Goal: Task Accomplishment & Management: Use online tool/utility

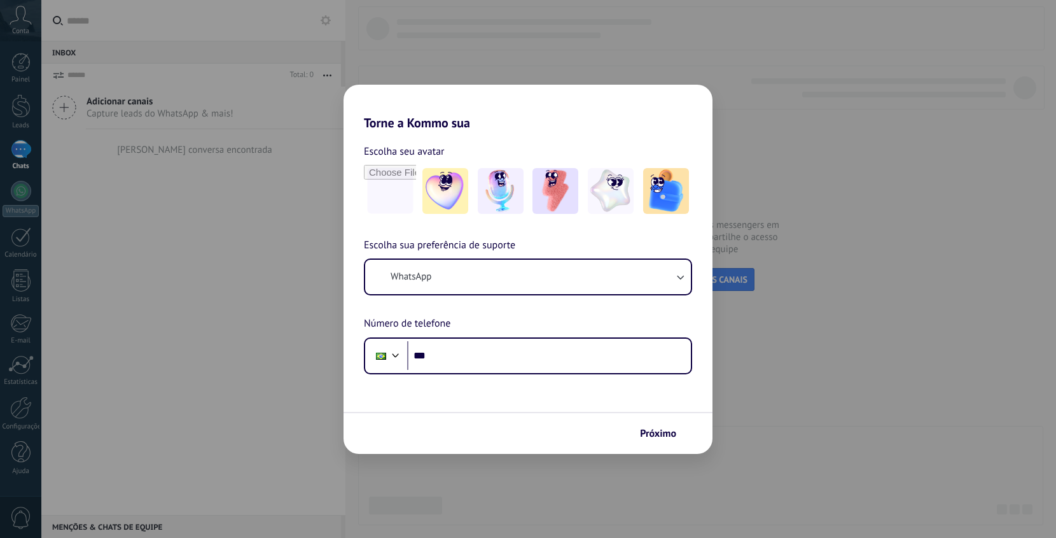
click at [847, 312] on div "Torne a Kommo sua Escolha seu avatar Escolha sua preferência de suporte WhatsAp…" at bounding box center [528, 269] width 1056 height 538
click at [666, 429] on span "Próximo" at bounding box center [658, 433] width 36 height 9
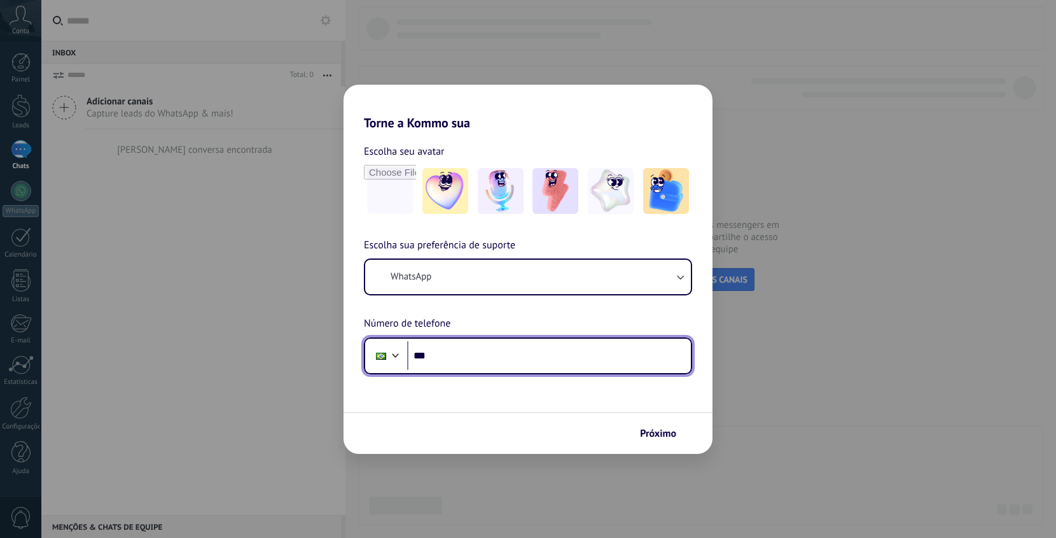
click at [505, 356] on input "***" at bounding box center [549, 355] width 284 height 29
type input "**********"
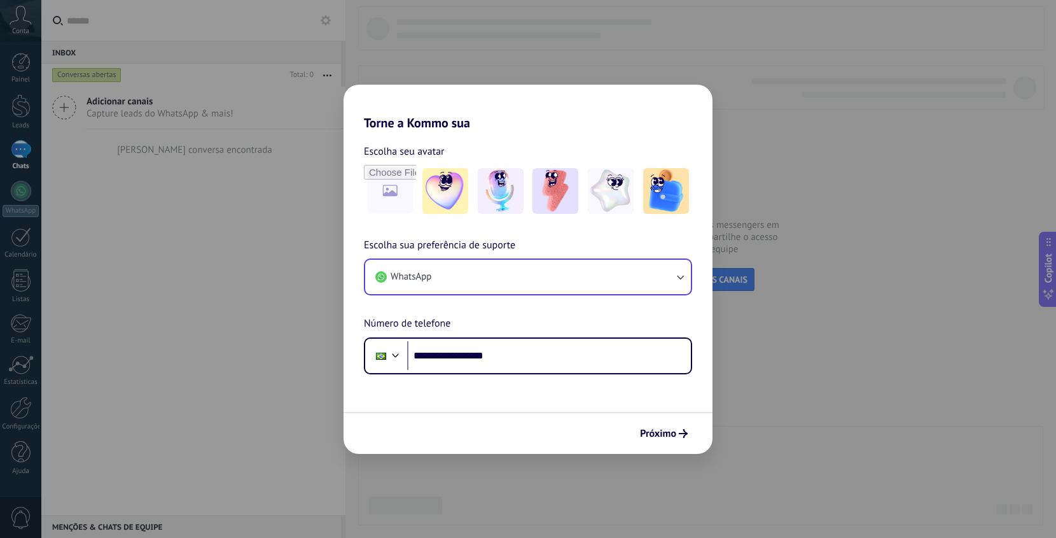
click at [510, 204] on img at bounding box center [501, 191] width 46 height 46
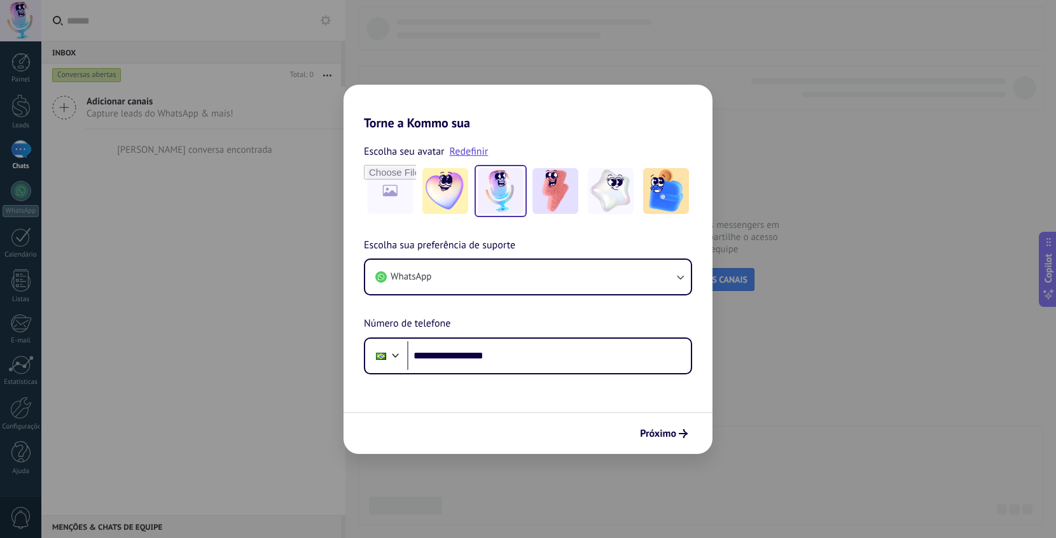
click at [668, 437] on span "Próximo" at bounding box center [658, 433] width 36 height 9
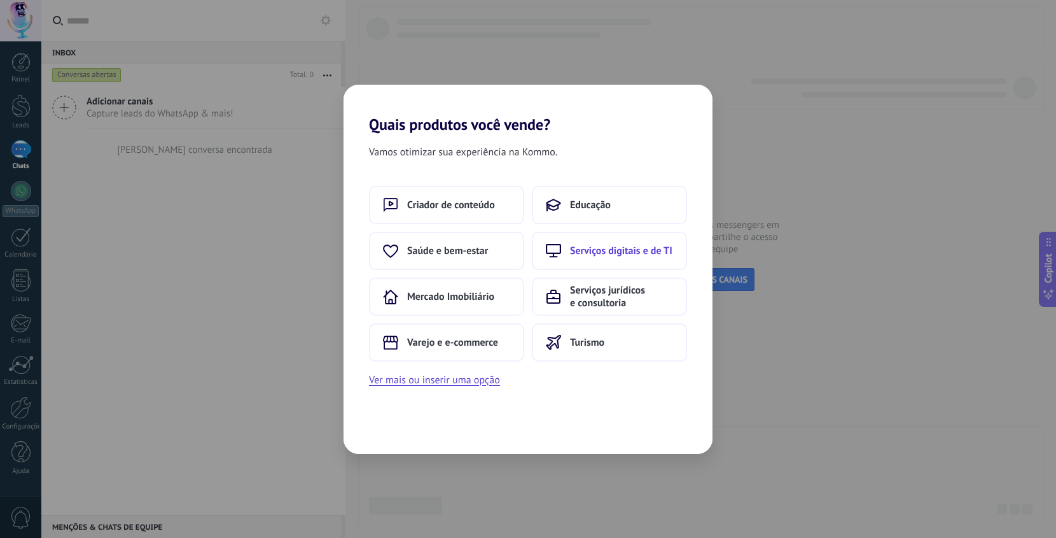
click at [606, 245] on span "Serviços digitais e de TI" at bounding box center [621, 250] width 102 height 13
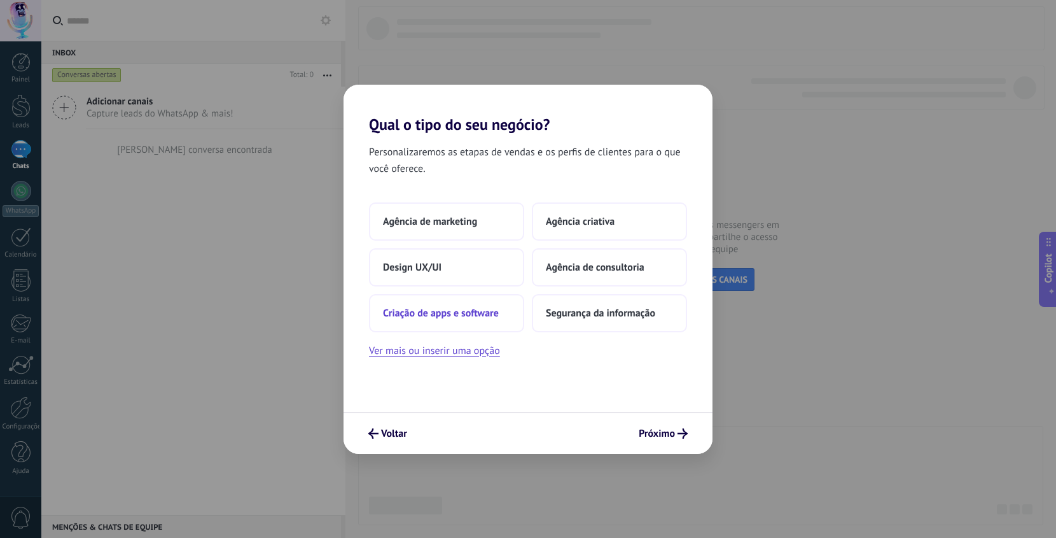
click at [466, 312] on span "Criação de apps e software" at bounding box center [441, 313] width 116 height 13
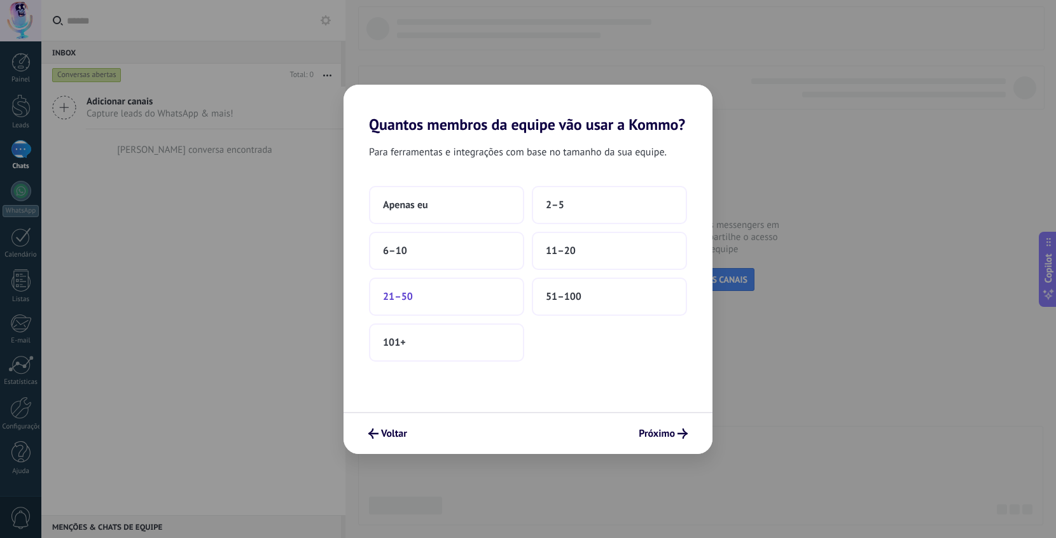
click at [488, 314] on button "21–50" at bounding box center [446, 296] width 155 height 38
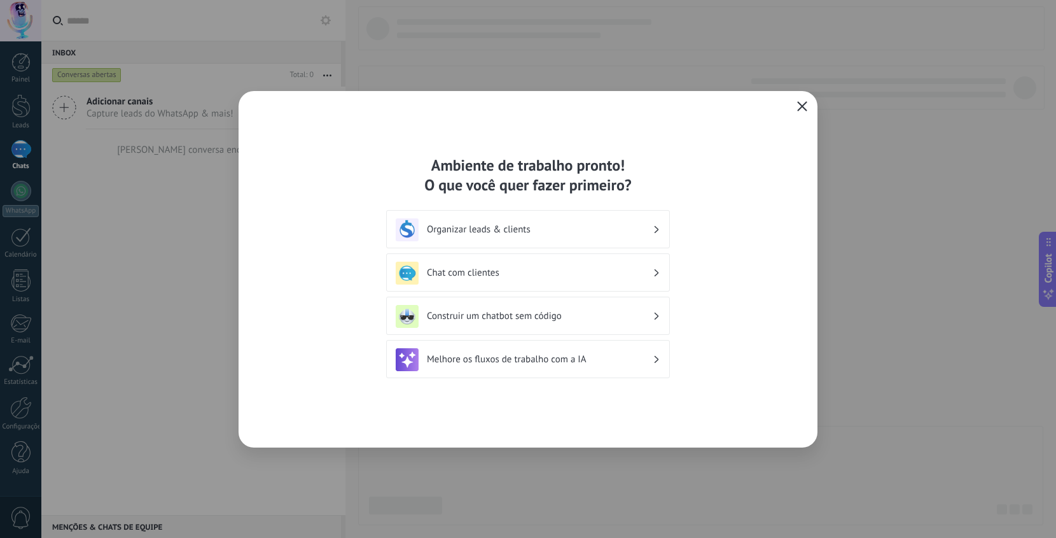
click at [806, 104] on icon "button" at bounding box center [802, 106] width 10 height 10
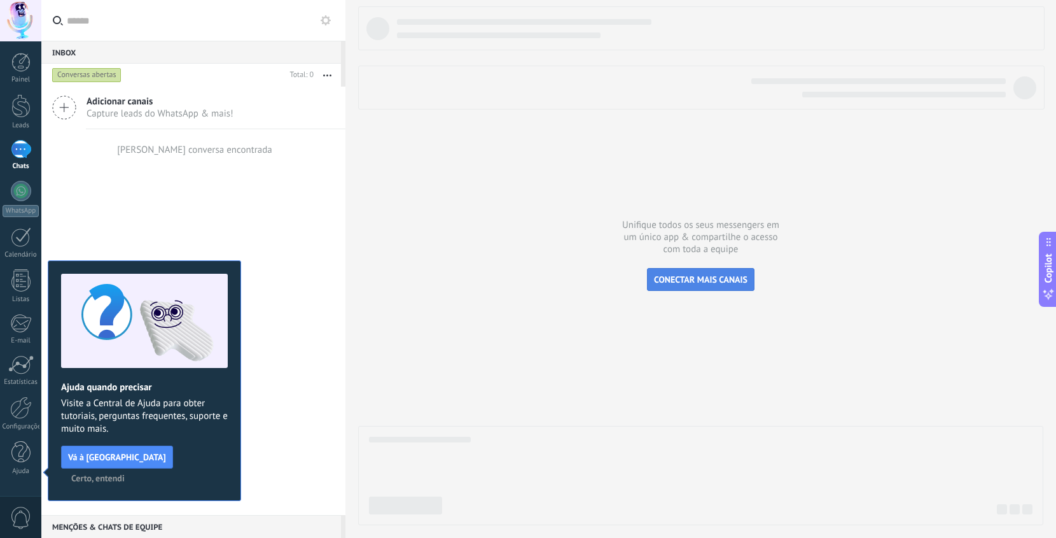
click at [668, 279] on span "CONECTAR MAIS CANAIS" at bounding box center [701, 279] width 94 height 11
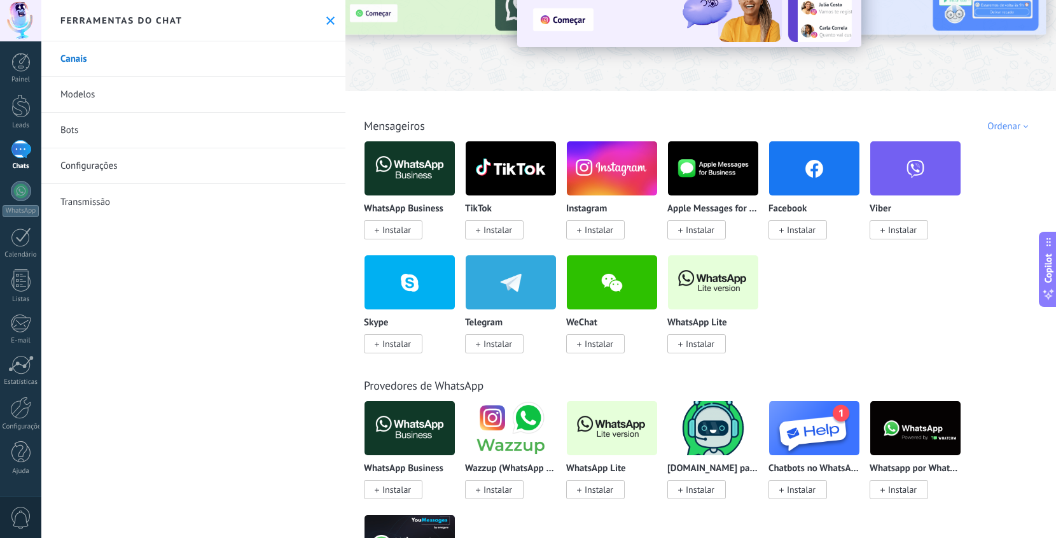
scroll to position [202, 0]
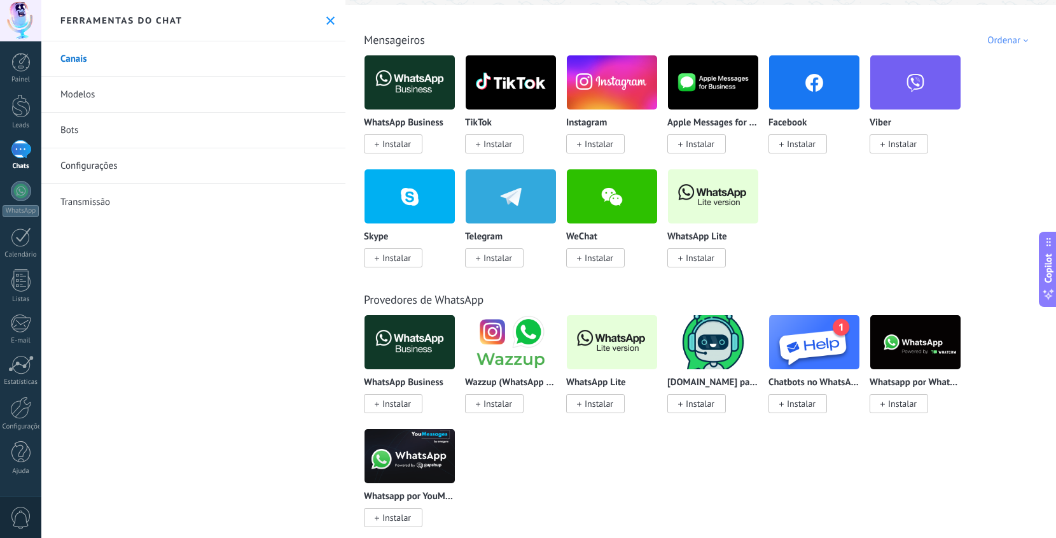
click at [384, 148] on span "Instalar" at bounding box center [396, 143] width 29 height 11
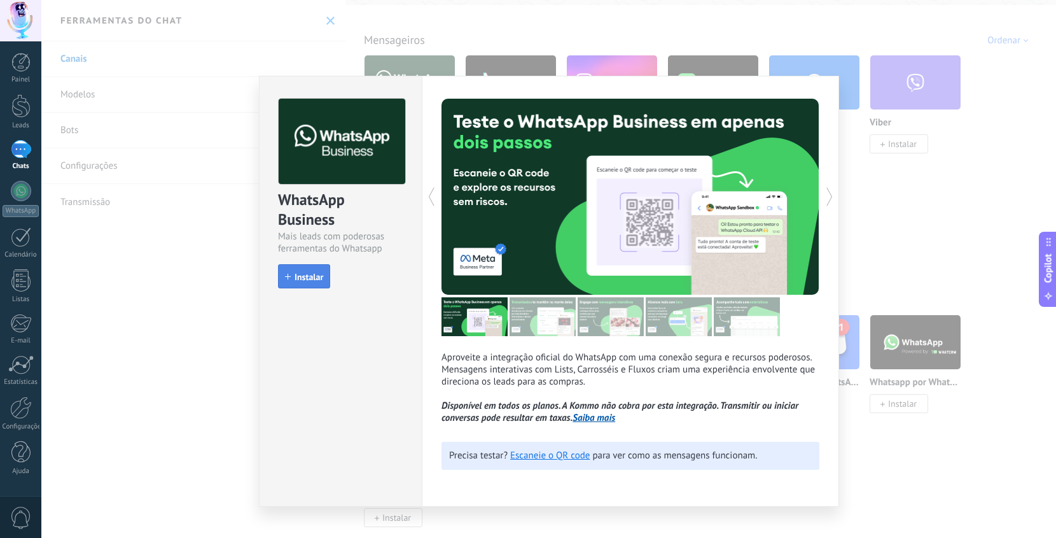
click at [309, 280] on span "Instalar" at bounding box center [309, 276] width 29 height 9
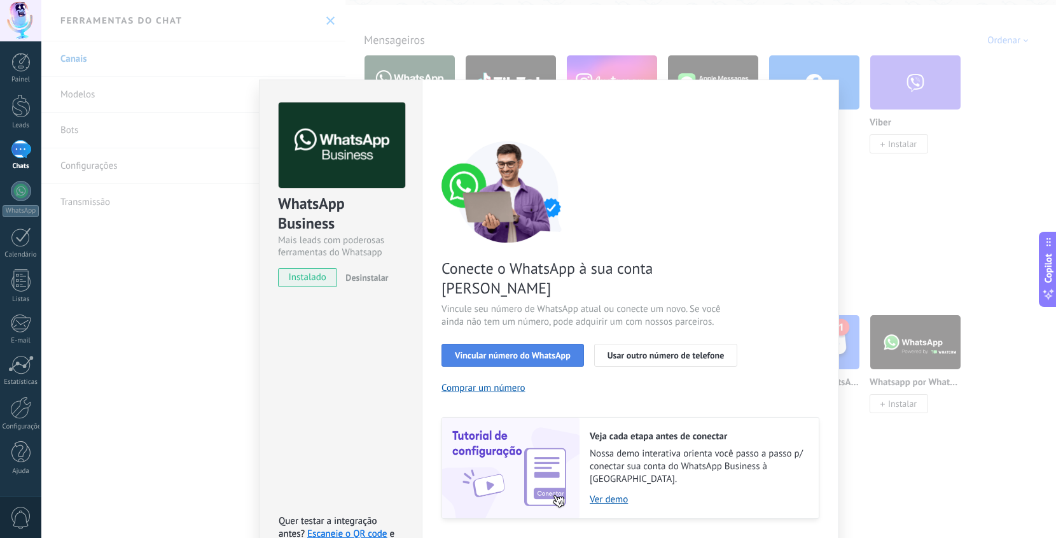
click at [535, 351] on span "Vincular número do WhatsApp" at bounding box center [513, 355] width 116 height 9
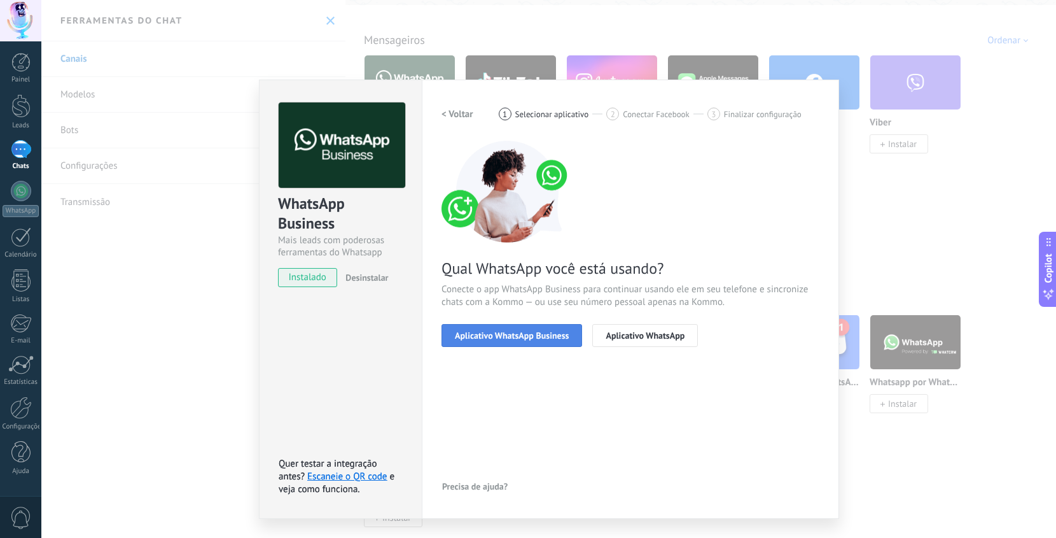
click at [522, 337] on span "Aplicativo WhatsApp Business" at bounding box center [512, 335] width 114 height 9
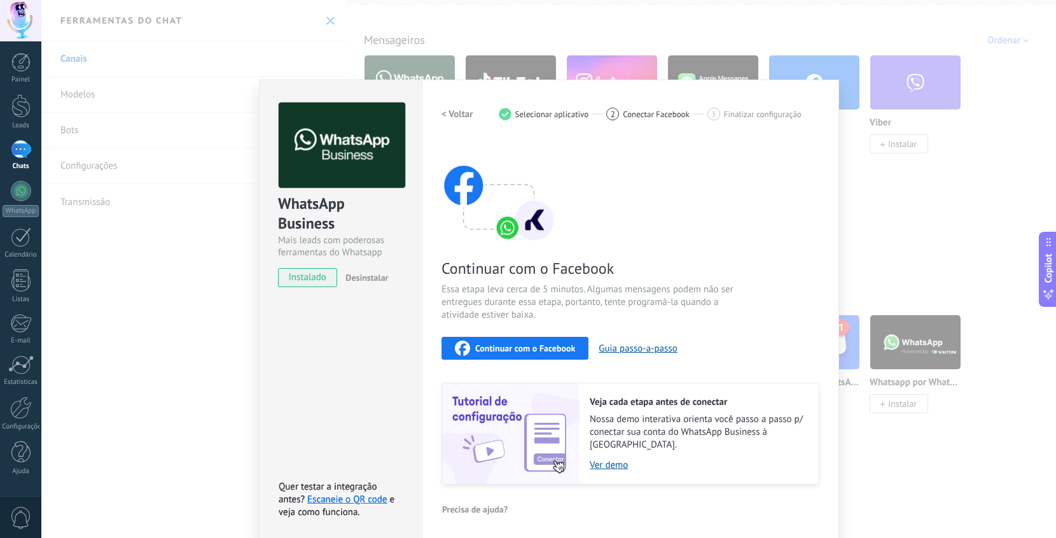
click at [912, 158] on div "WhatsApp Business Mais leads com poderosas ferramentas do Whatsapp instalado De…" at bounding box center [548, 269] width 1015 height 538
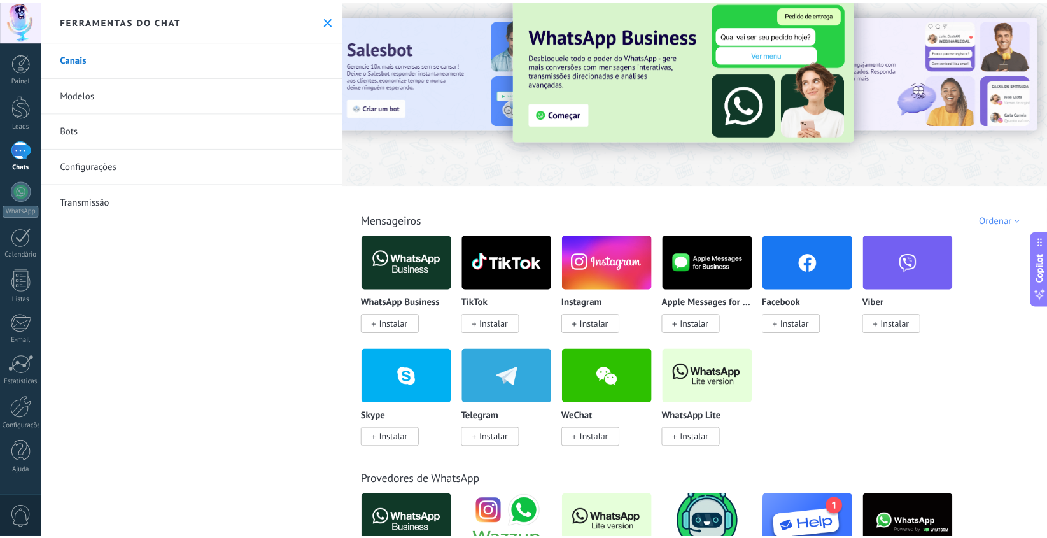
scroll to position [0, 0]
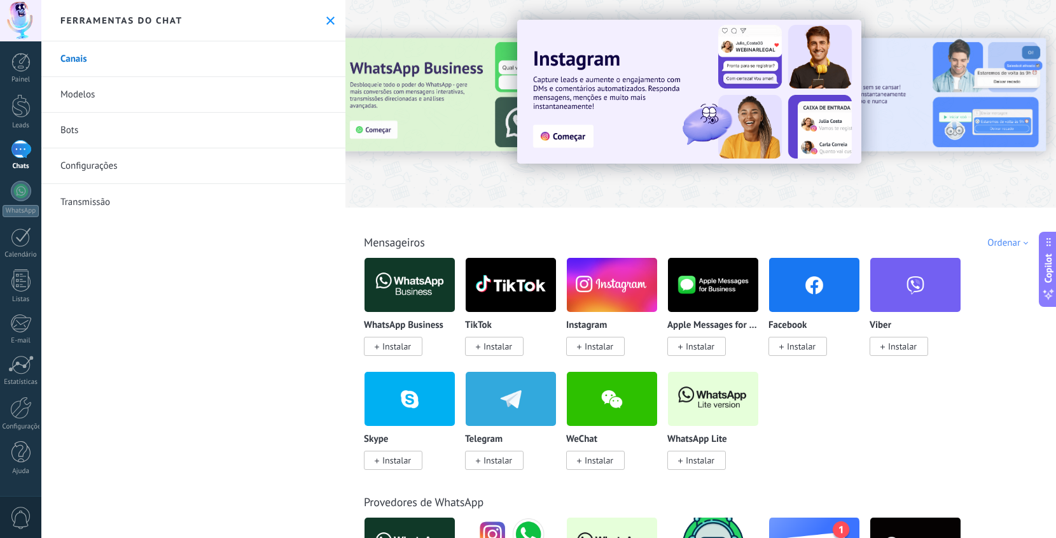
click at [382, 347] on span "Instalar" at bounding box center [396, 345] width 29 height 11
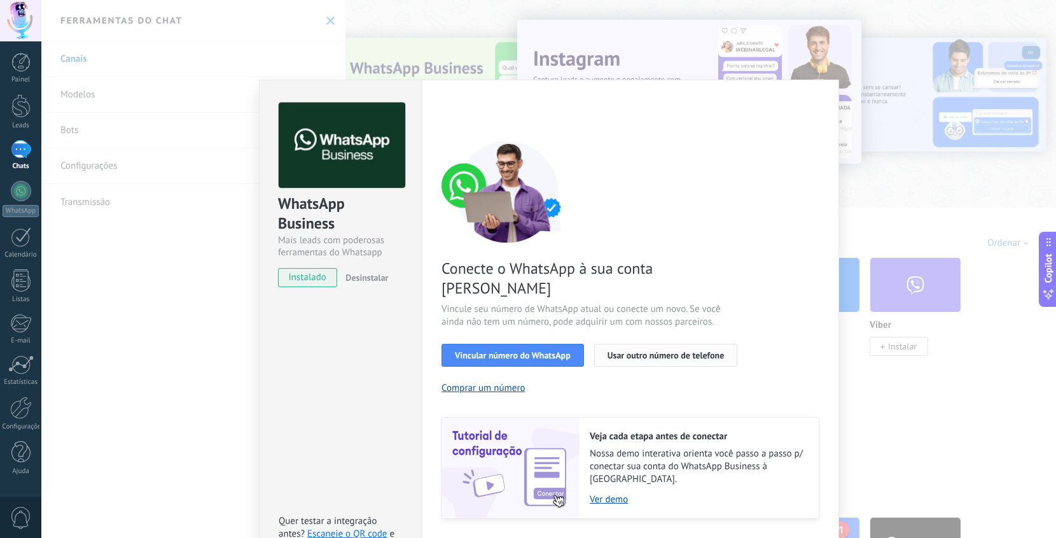
click at [612, 351] on span "Usar outro número de telefone" at bounding box center [666, 355] width 117 height 9
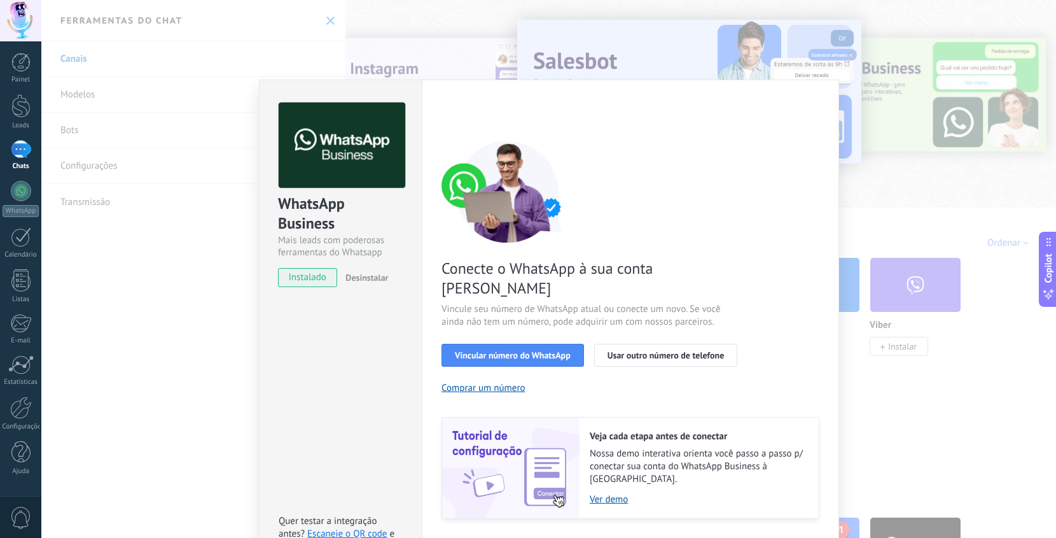
drag, startPoint x: 927, startPoint y: 288, endPoint x: 927, endPoint y: 274, distance: 14.0
click at [930, 292] on div "WhatsApp Business Mais leads com poderosas ferramentas do Whatsapp instalado De…" at bounding box center [548, 269] width 1015 height 538
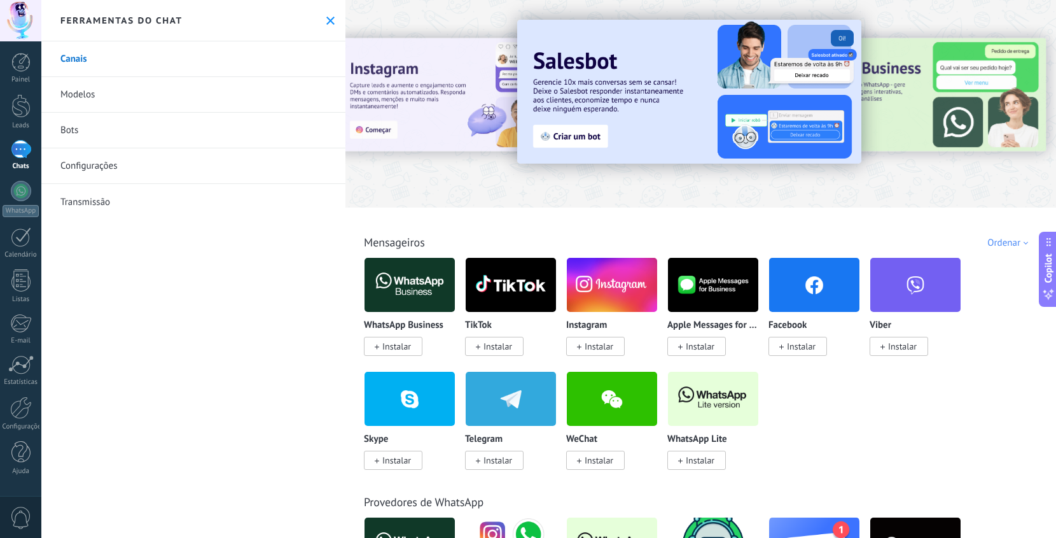
click at [317, 18] on div "Ferramentas do chat" at bounding box center [193, 20] width 304 height 41
click at [326, 19] on icon at bounding box center [330, 21] width 8 height 8
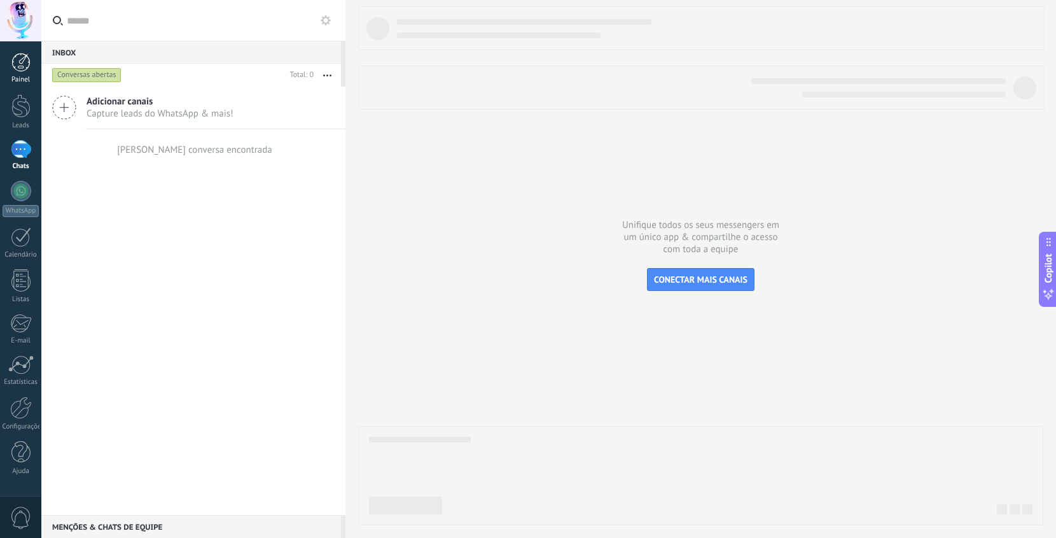
click at [27, 69] on div at bounding box center [20, 62] width 19 height 19
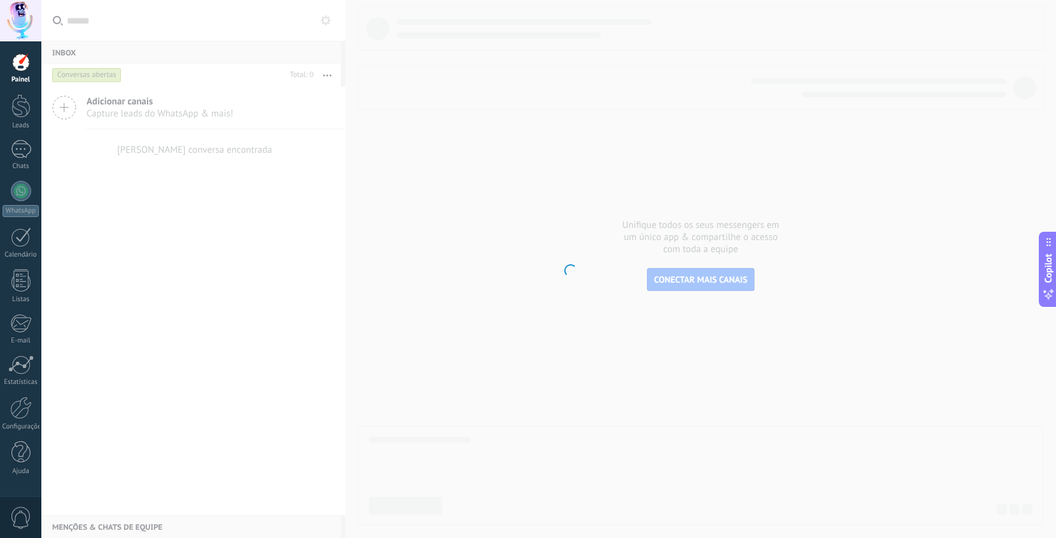
click at [141, 136] on body ".abccls-1,.abccls-2{fill-rule:evenodd}.abccls-2{fill:#fff} .abfcls-1{fill:none}…" at bounding box center [528, 269] width 1056 height 538
click at [145, 111] on body ".abccls-1,.abccls-2{fill-rule:evenodd}.abccls-2{fill:#fff} .abfcls-1{fill:none}…" at bounding box center [528, 269] width 1056 height 538
click at [29, 184] on div at bounding box center [21, 191] width 20 height 20
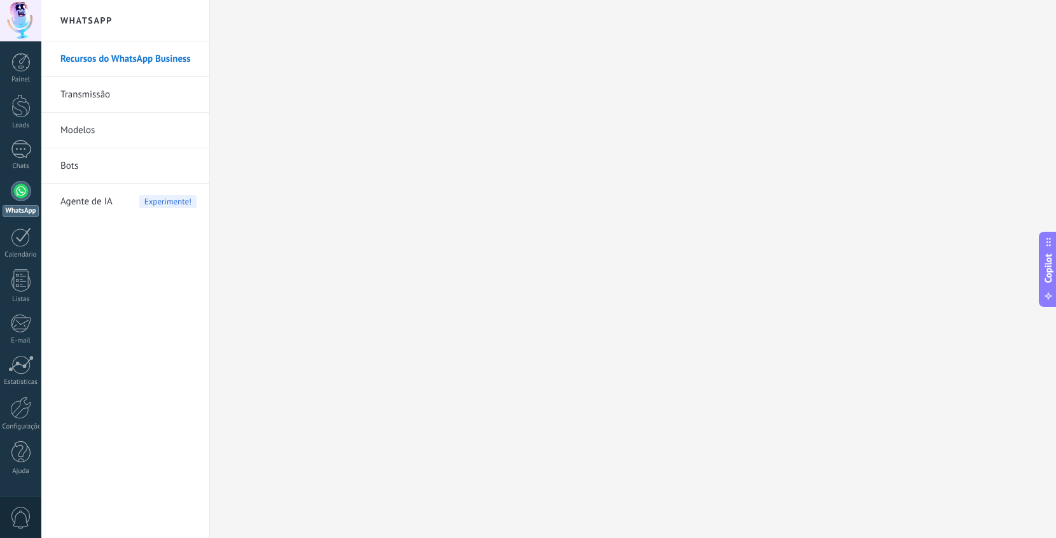
click at [104, 13] on h2 "WhatsApp" at bounding box center [125, 20] width 136 height 41
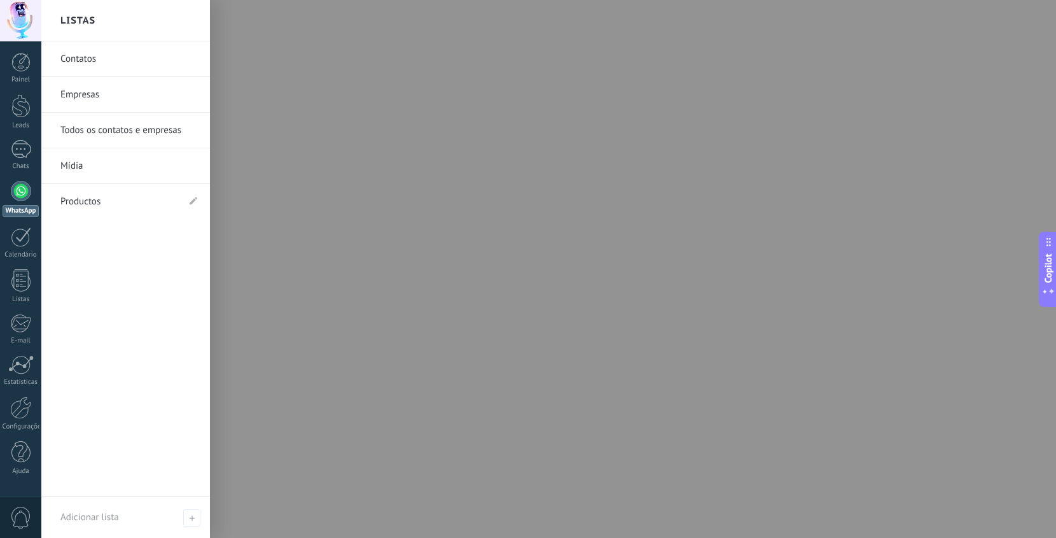
click at [11, 193] on div at bounding box center [21, 191] width 20 height 20
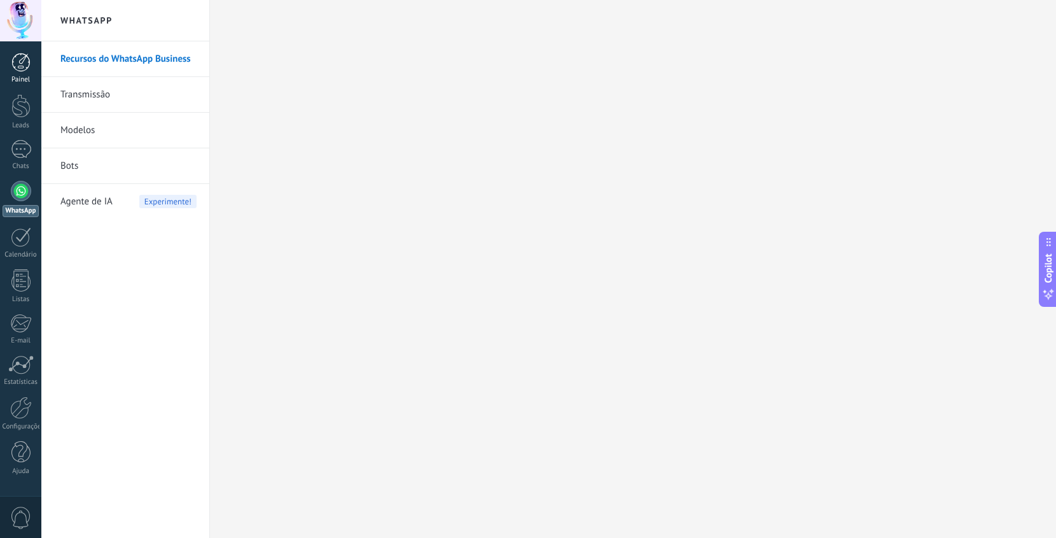
click at [17, 61] on div at bounding box center [20, 62] width 19 height 19
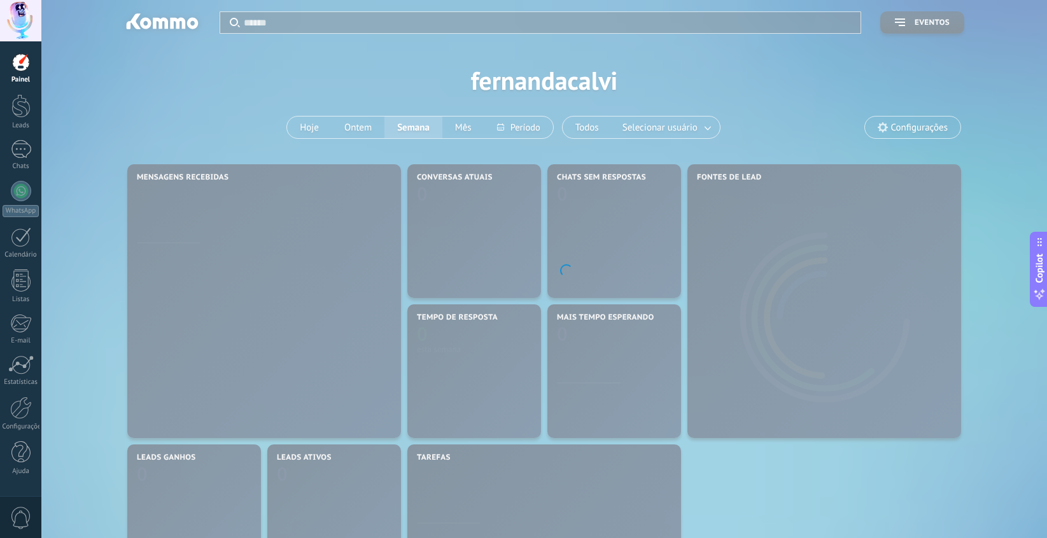
scroll to position [3, 0]
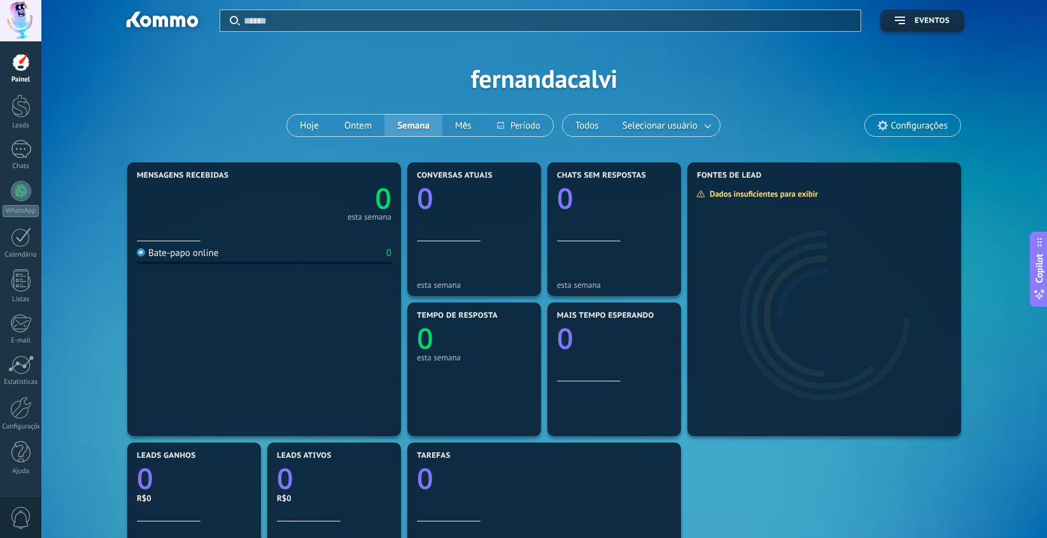
click at [30, 26] on div at bounding box center [20, 20] width 41 height 41
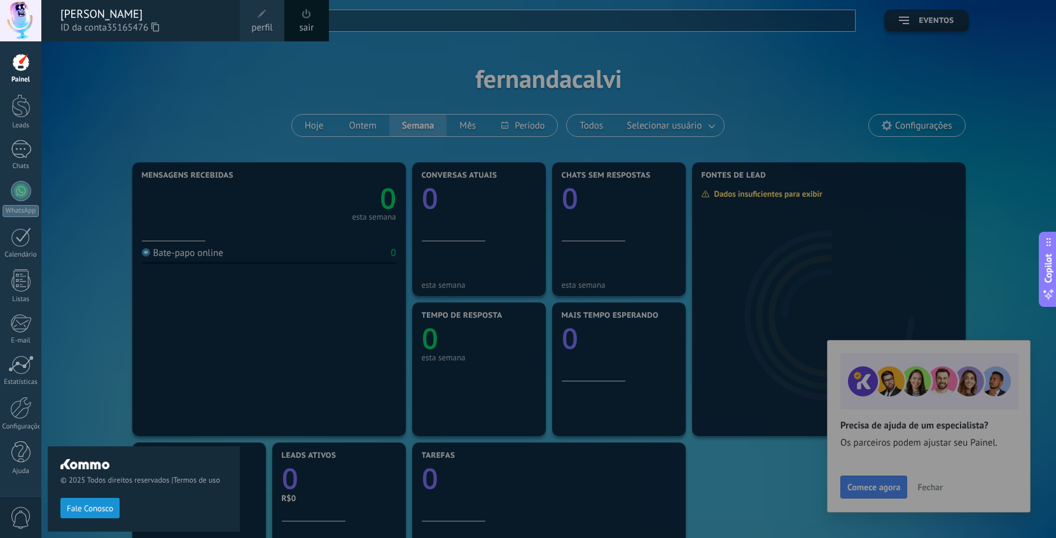
click at [26, 24] on div at bounding box center [20, 20] width 41 height 41
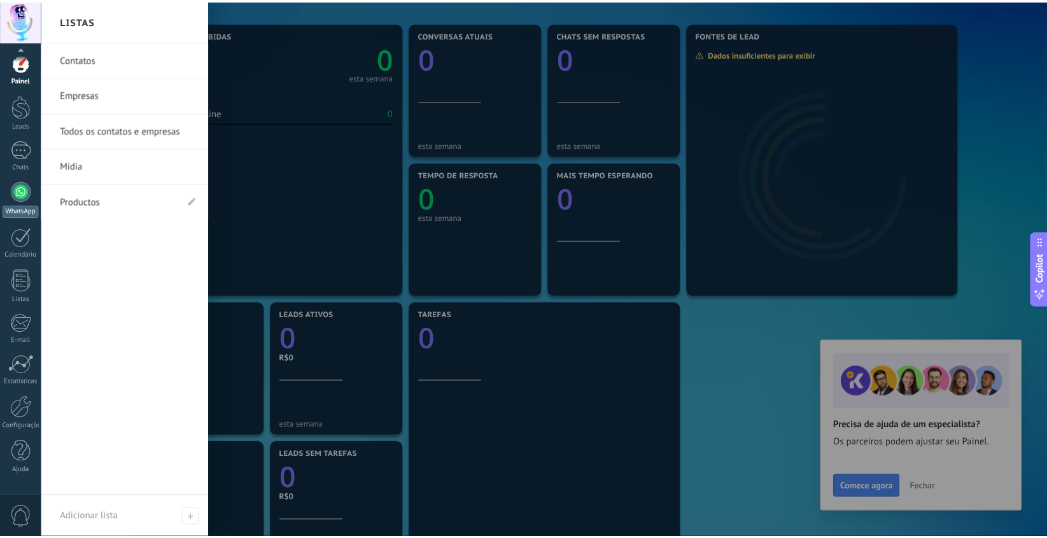
scroll to position [149, 0]
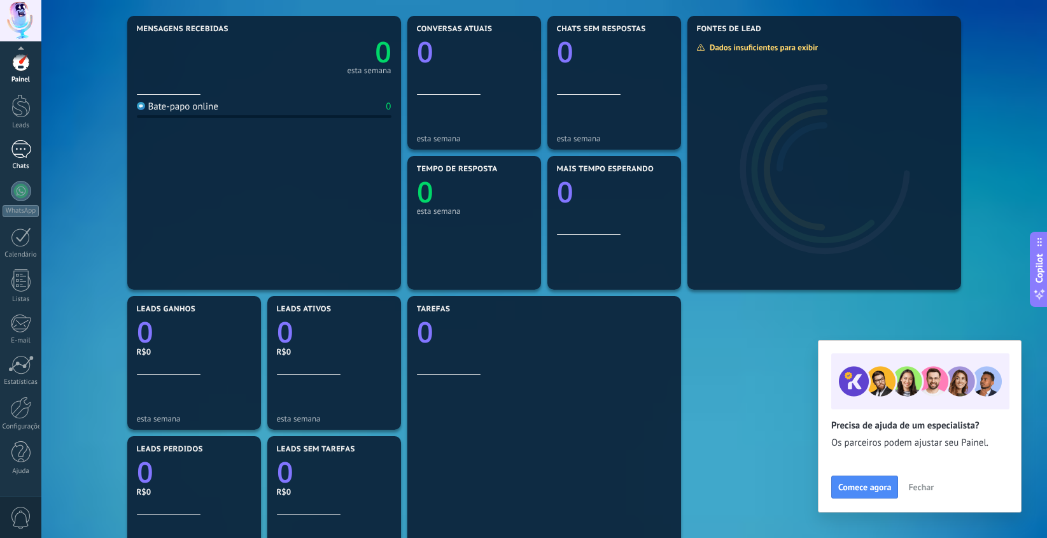
click at [31, 149] on link "Chats" at bounding box center [20, 155] width 41 height 31
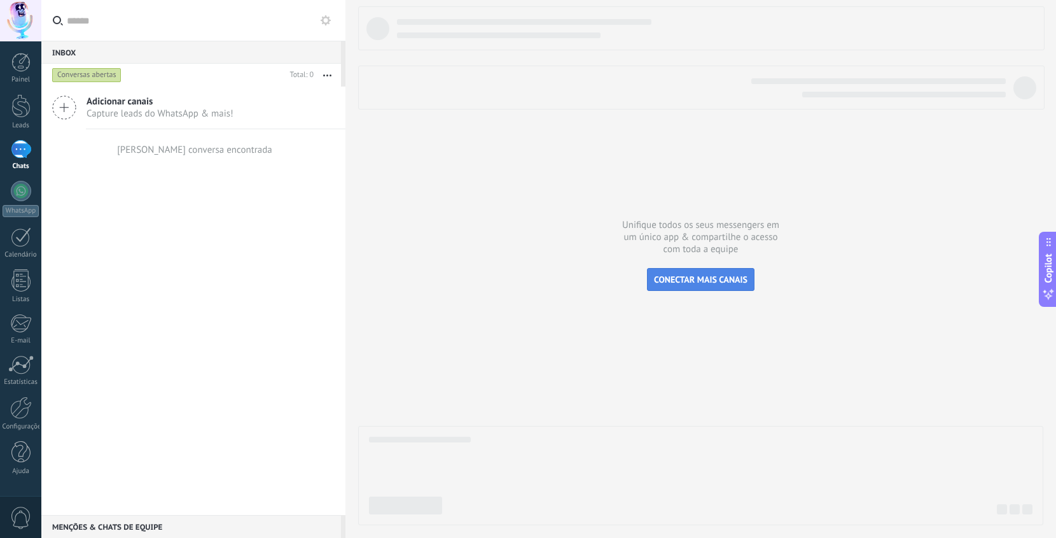
click at [696, 278] on span "CONECTAR MAIS CANAIS" at bounding box center [701, 279] width 94 height 11
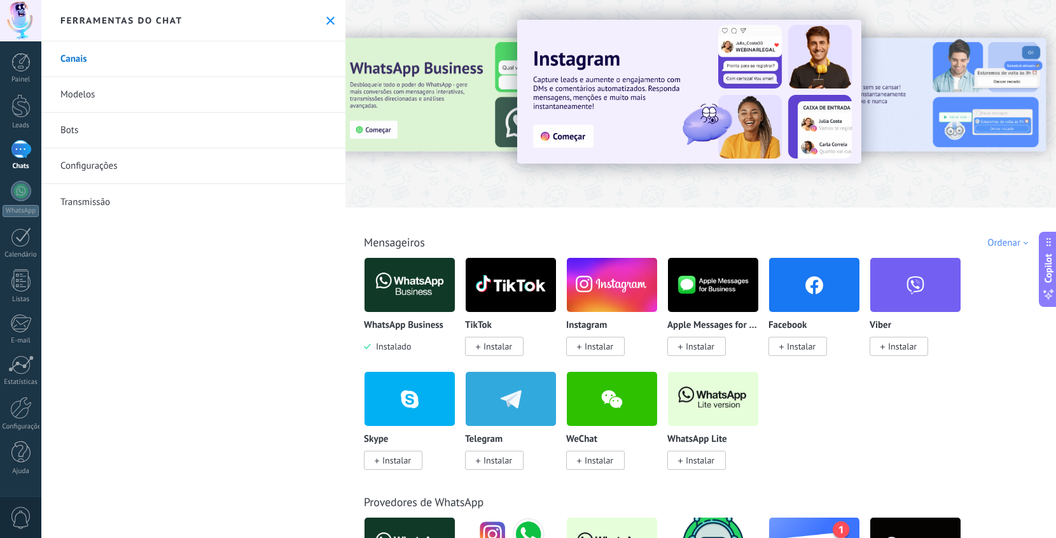
drag, startPoint x: 404, startPoint y: 120, endPoint x: 516, endPoint y: 130, distance: 111.8
click at [516, 130] on div at bounding box center [389, 103] width 279 height 115
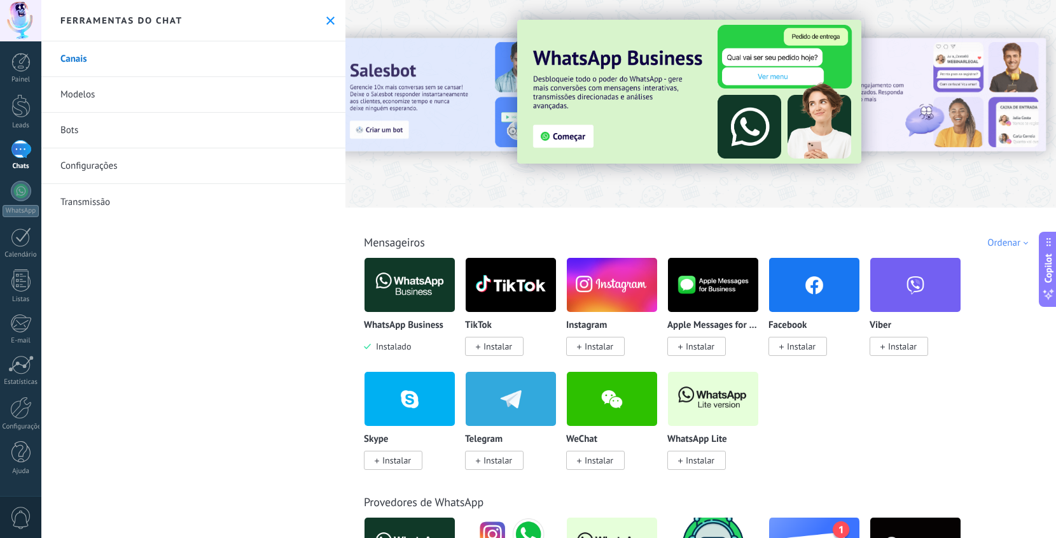
drag, startPoint x: 514, startPoint y: 118, endPoint x: 728, endPoint y: 118, distance: 213.8
click at [676, 118] on div at bounding box center [701, 100] width 711 height 183
drag, startPoint x: 494, startPoint y: 114, endPoint x: 818, endPoint y: 89, distance: 325.5
click at [653, 98] on div at bounding box center [701, 100] width 711 height 183
drag, startPoint x: 936, startPoint y: 88, endPoint x: 698, endPoint y: 88, distance: 238.0
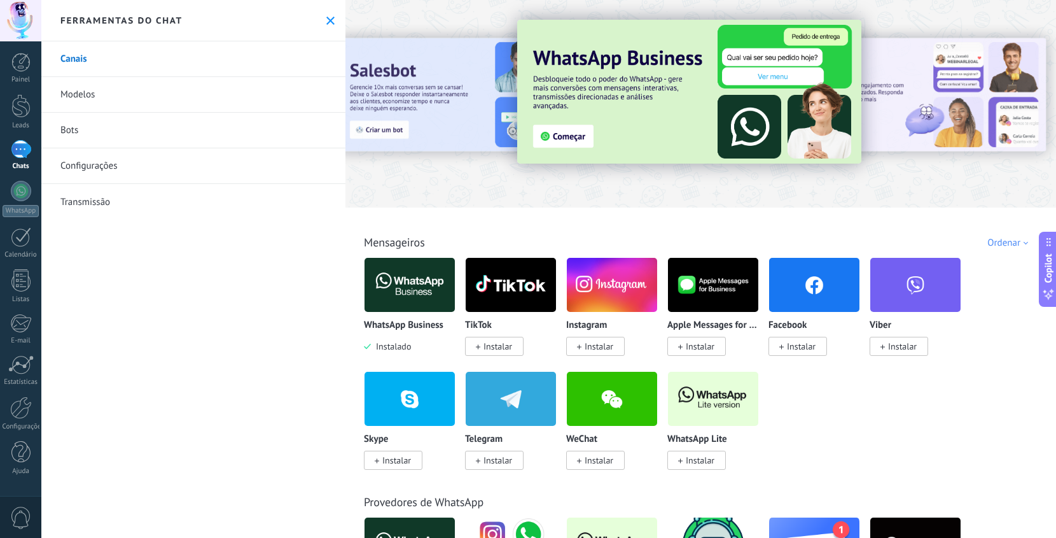
click at [754, 88] on div at bounding box center [701, 100] width 711 height 183
click at [990, 242] on div "Ordenar" at bounding box center [1010, 243] width 45 height 12
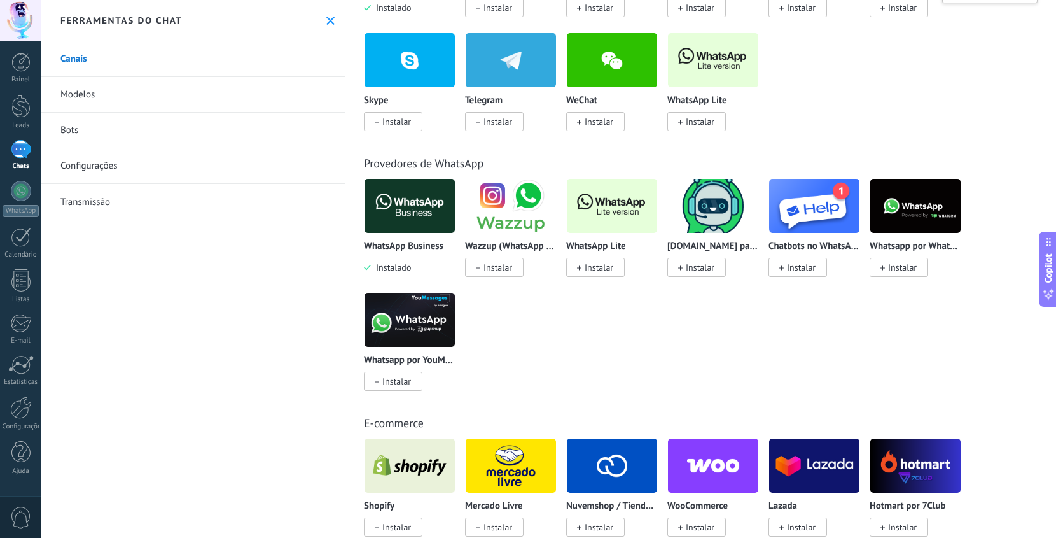
scroll to position [392, 0]
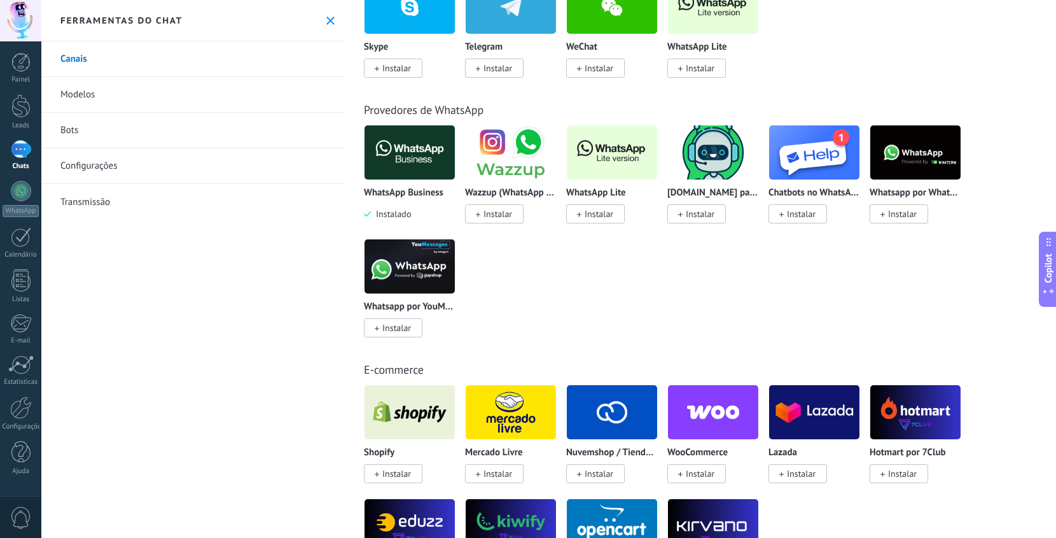
click at [652, 314] on div "WhatsApp Business Instalado Wazzup (WhatsApp & Instagram) Instalar WhatsApp Lit…" at bounding box center [707, 239] width 687 height 228
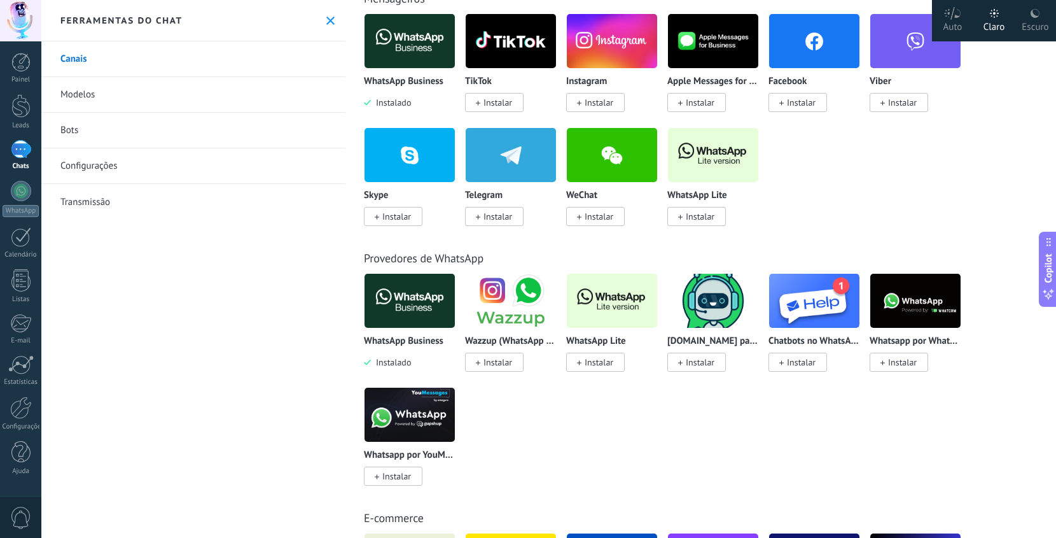
scroll to position [0, 0]
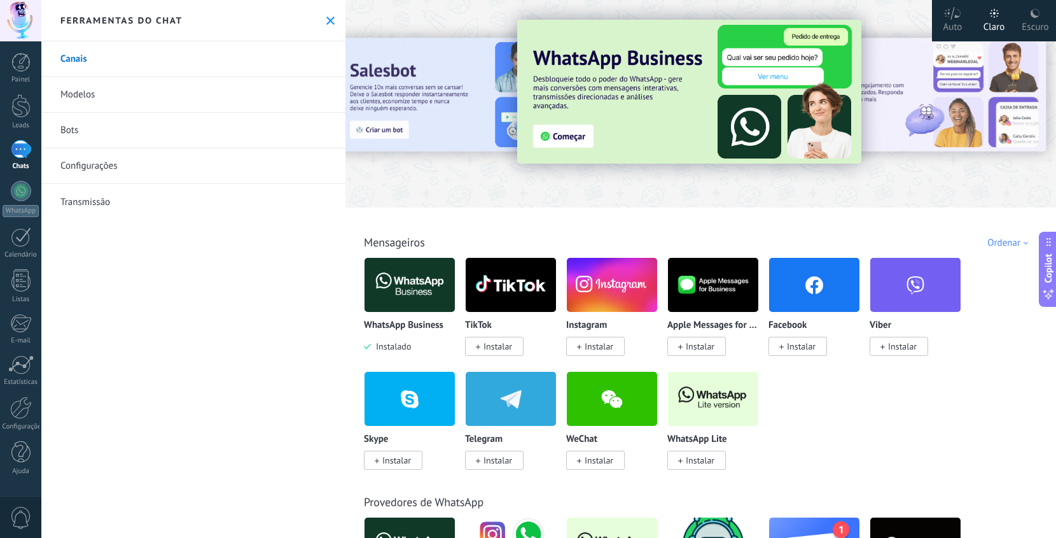
click at [23, 151] on div at bounding box center [21, 149] width 20 height 18
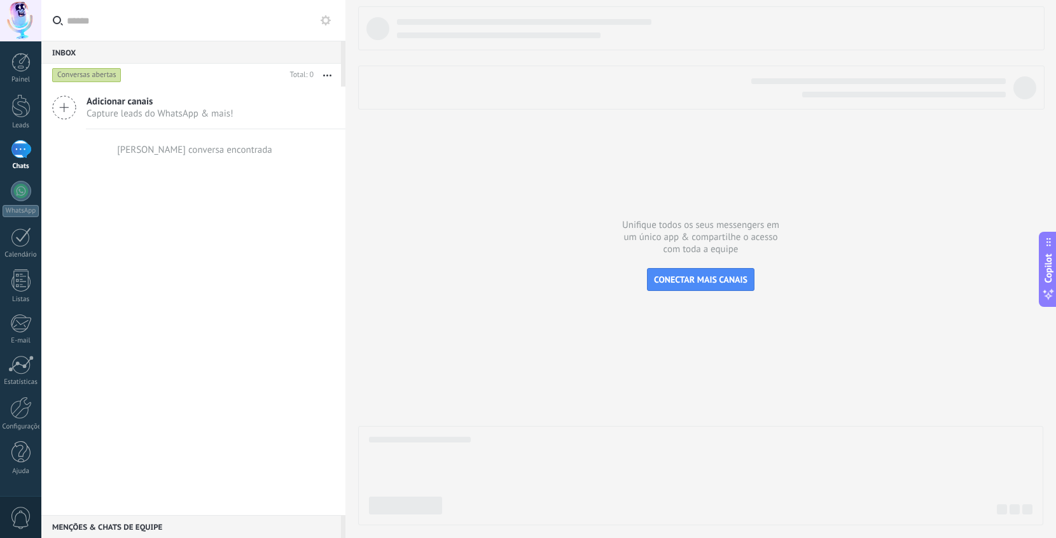
click at [120, 104] on span "Adicionar canais" at bounding box center [160, 101] width 147 height 12
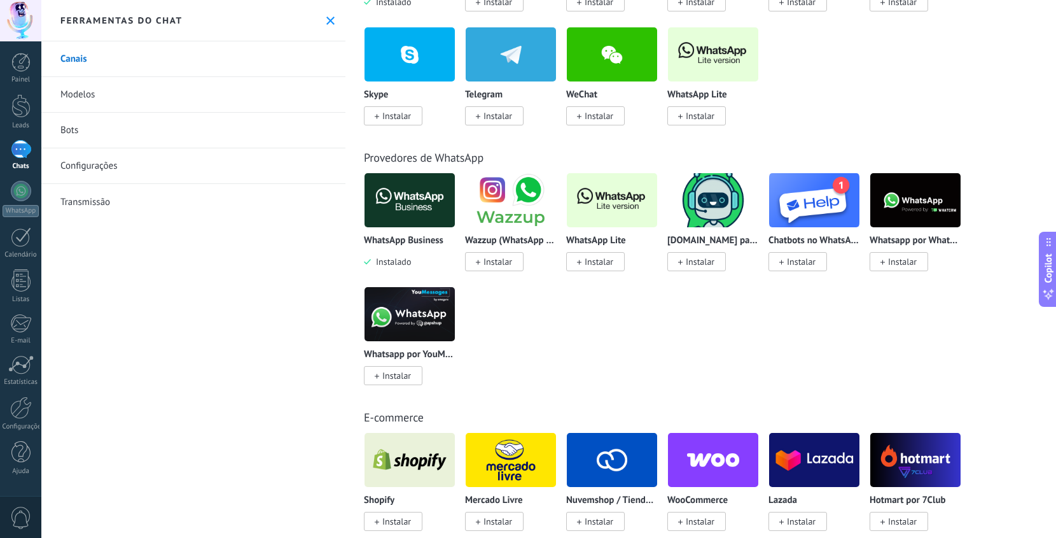
scroll to position [400, 0]
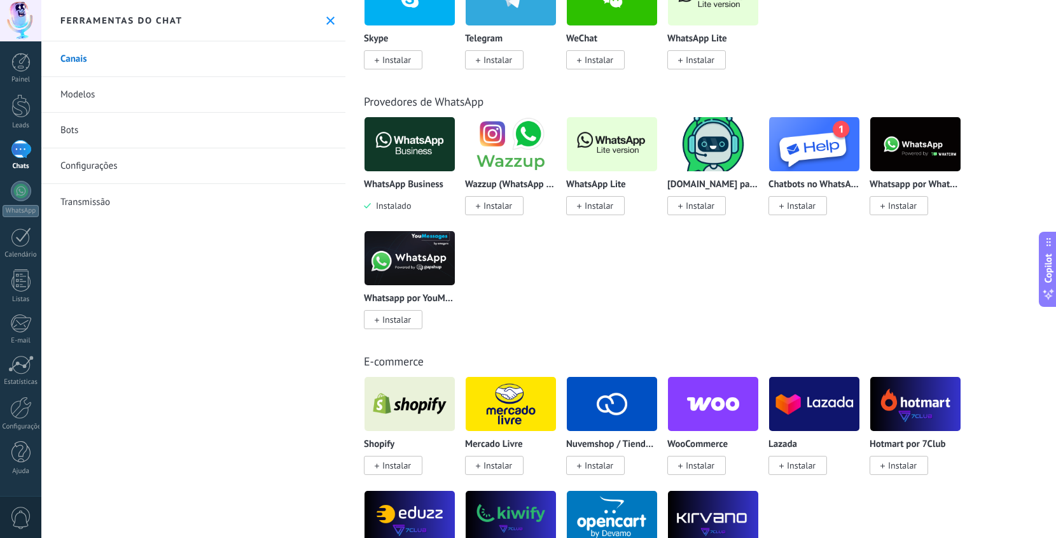
click at [388, 155] on img at bounding box center [410, 144] width 90 height 62
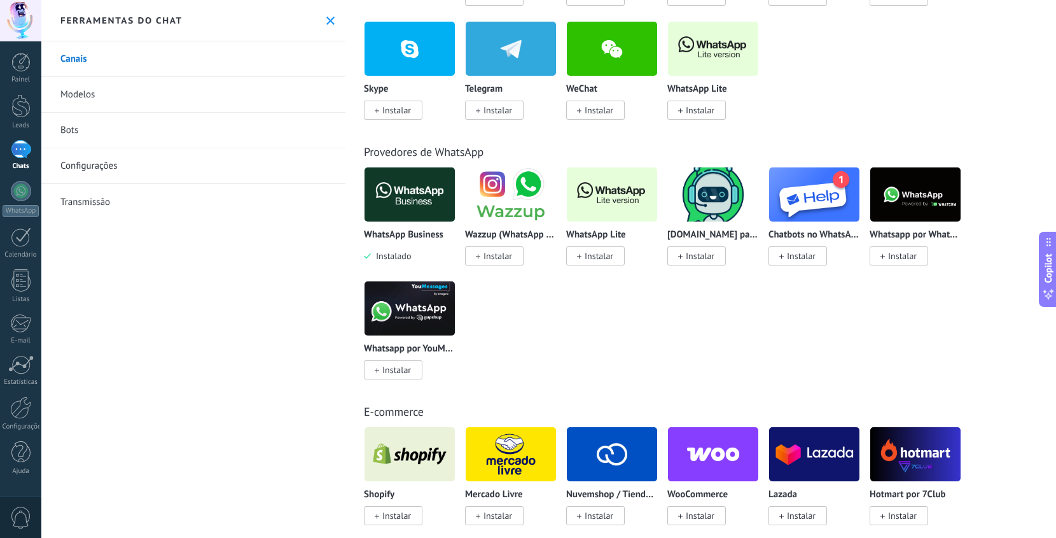
scroll to position [290, 0]
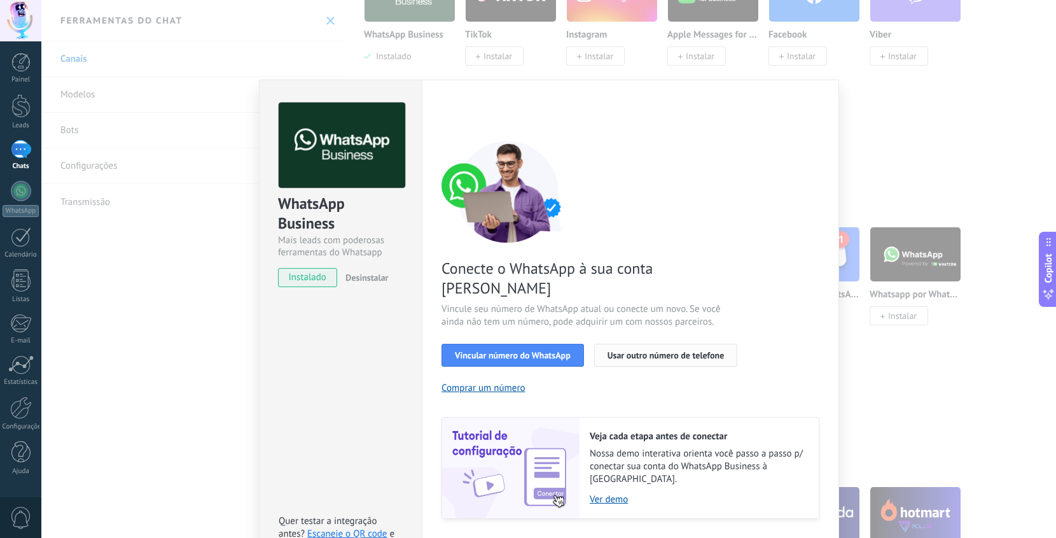
click at [639, 351] on span "Usar outro número de telefone" at bounding box center [666, 355] width 117 height 9
click at [651, 351] on span "Usar outro número de telefone" at bounding box center [666, 355] width 117 height 9
